Goal: Information Seeking & Learning: Learn about a topic

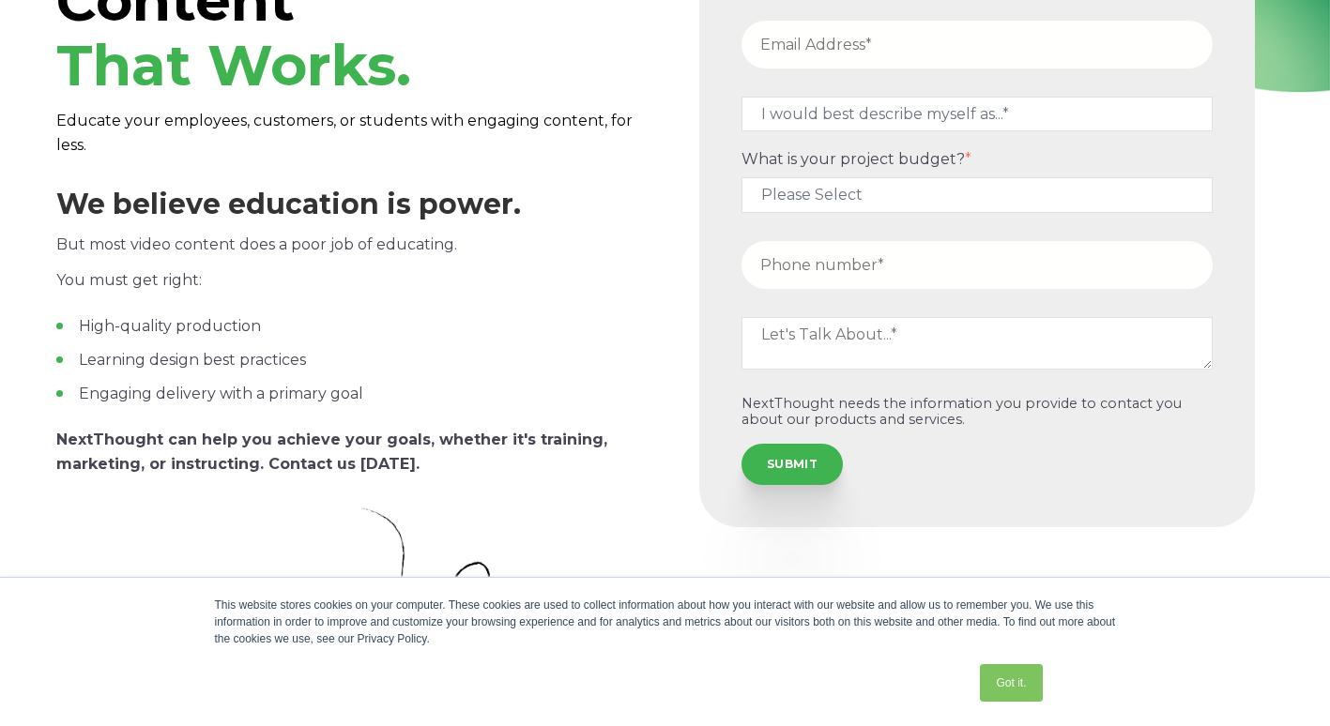
scroll to position [94, 0]
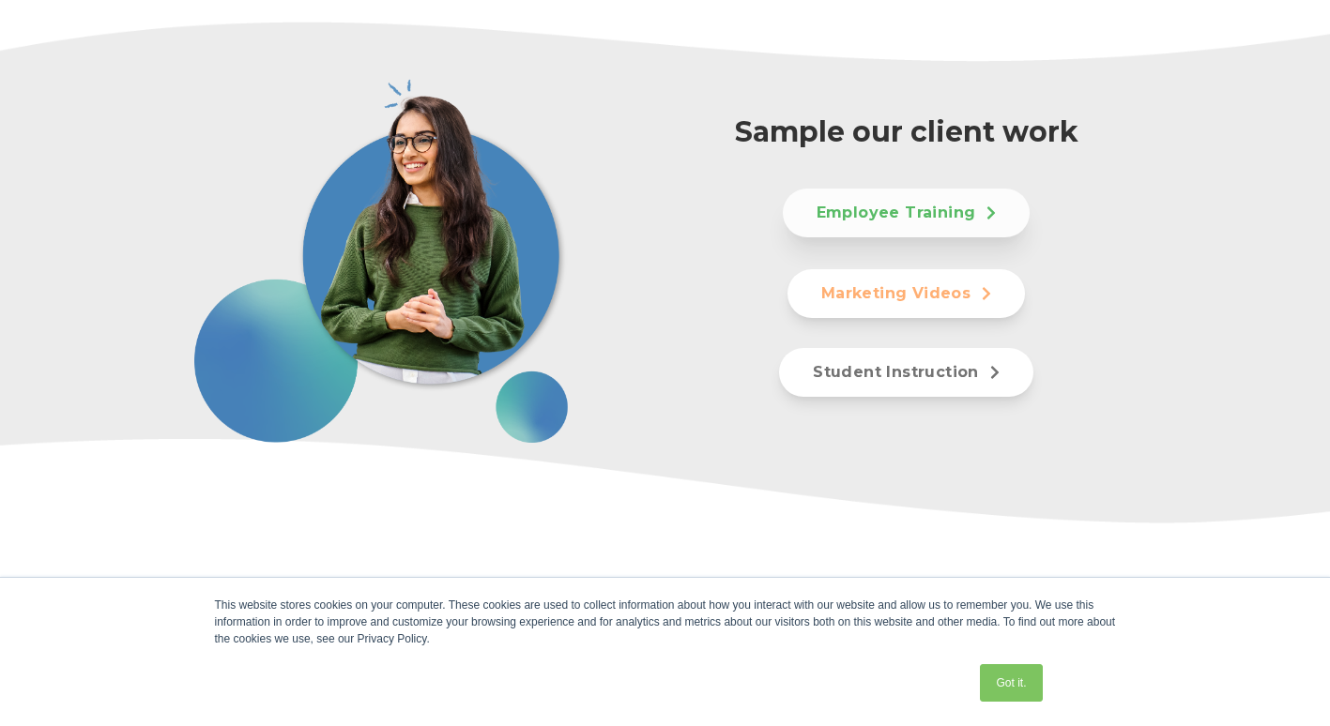
click at [914, 205] on link "Employee Training" at bounding box center [907, 213] width 248 height 49
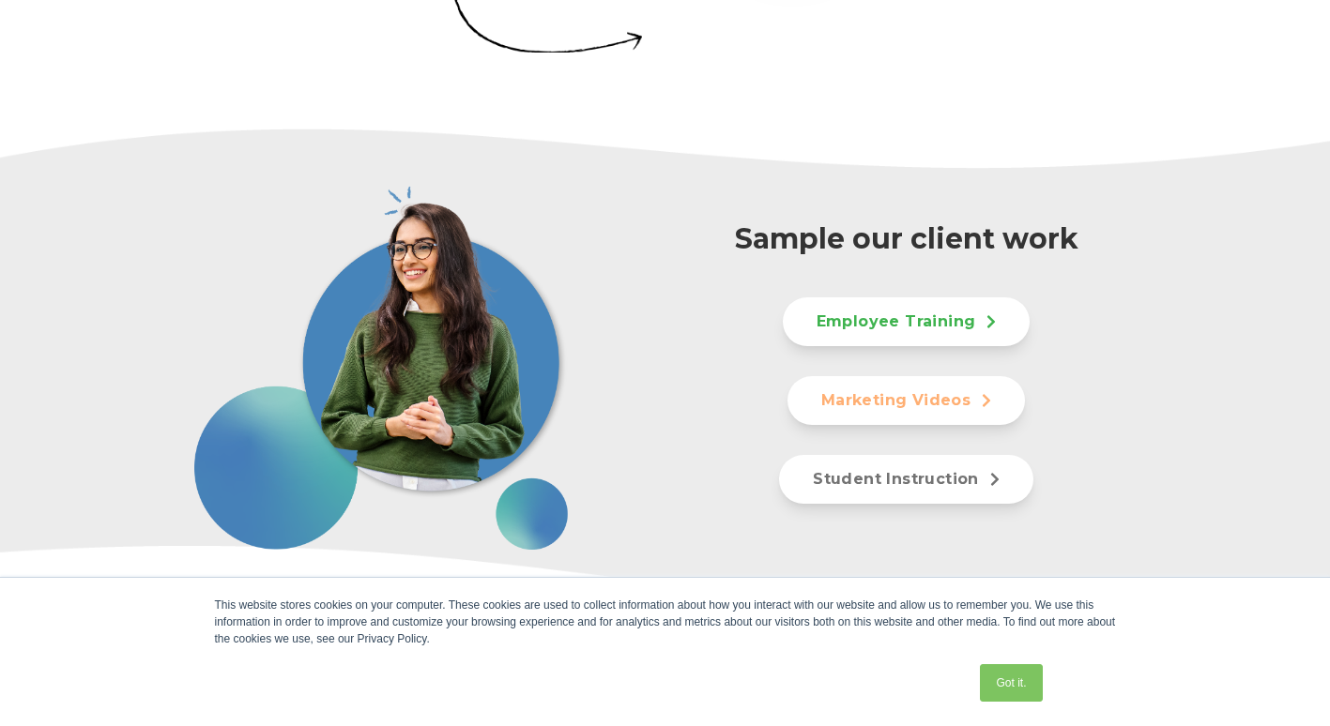
scroll to position [915, 0]
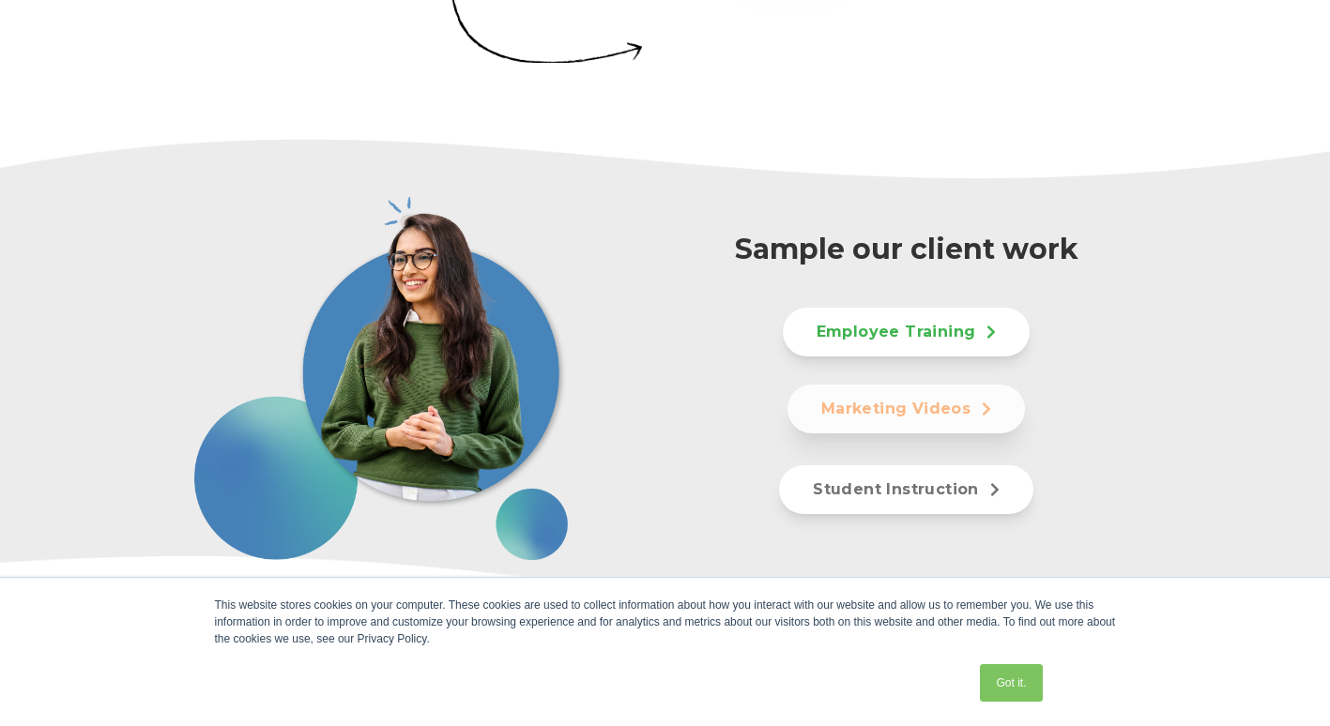
click at [850, 404] on link "Marketing Videos" at bounding box center [905, 409] width 237 height 49
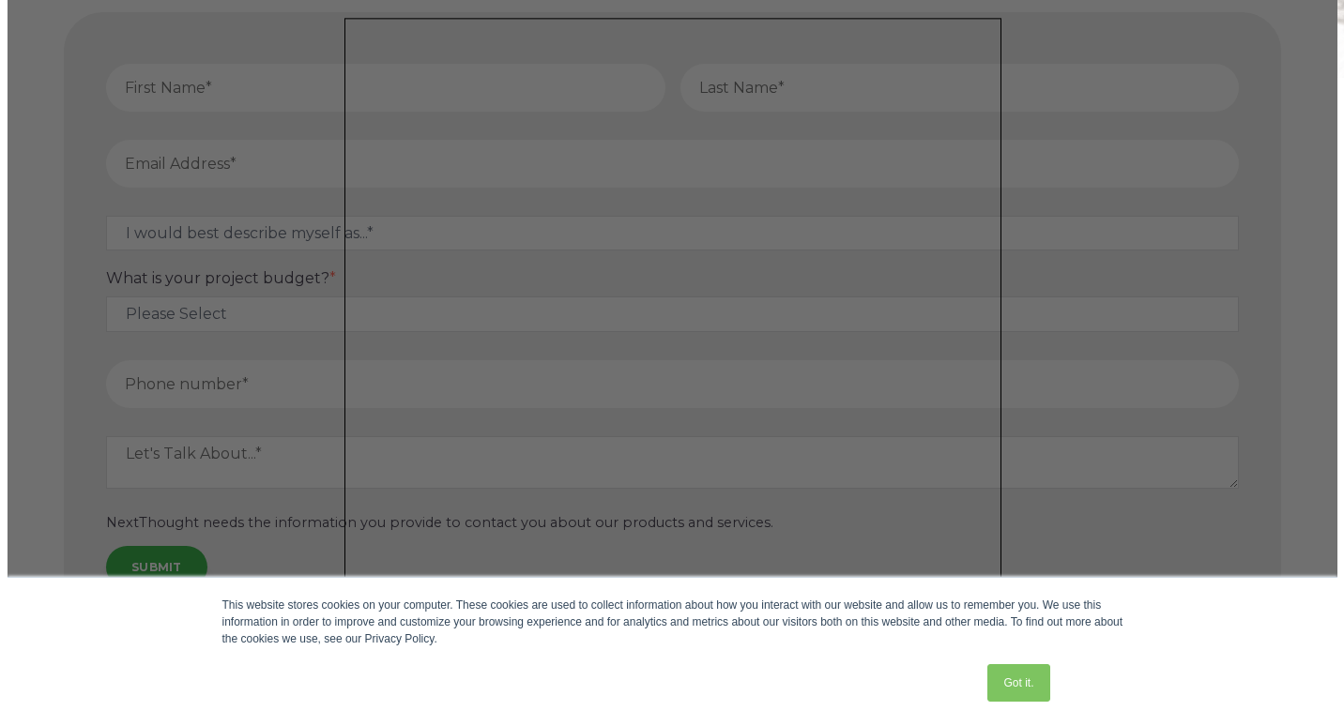
scroll to position [7599, 0]
